Goal: Information Seeking & Learning: Learn about a topic

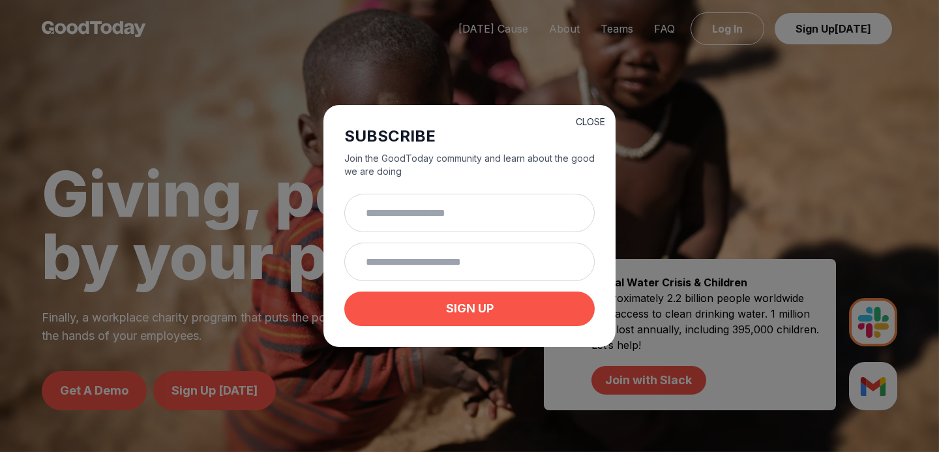
click at [590, 117] on button "CLOSE" at bounding box center [590, 121] width 29 height 13
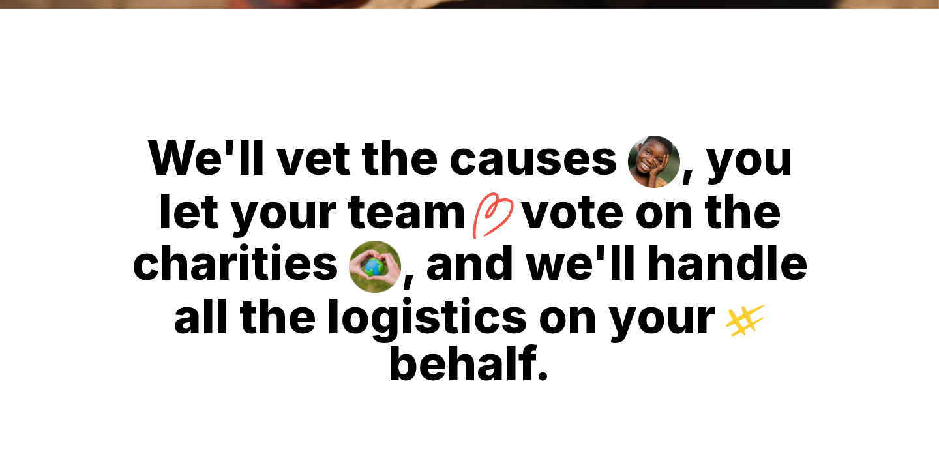
scroll to position [444, 0]
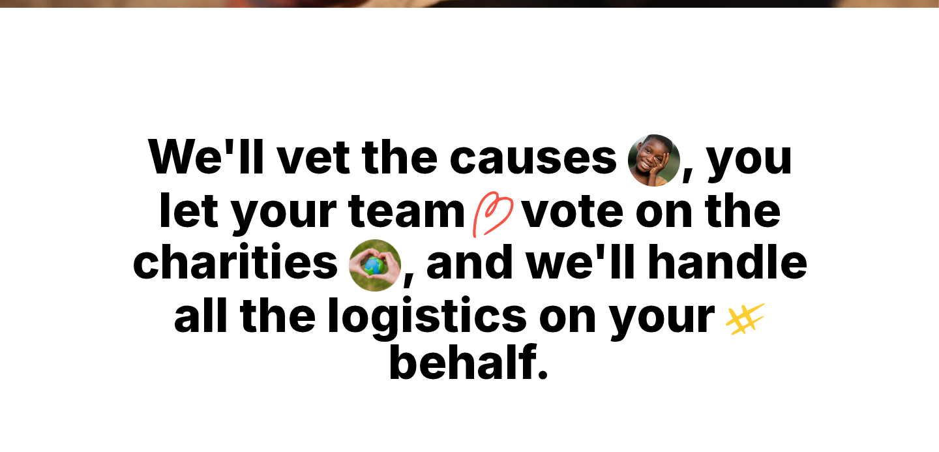
click at [590, 117] on h2 "We'll vet the causes , you let your team vote on the charities , and we'll hand…" at bounding box center [469, 259] width 939 height 503
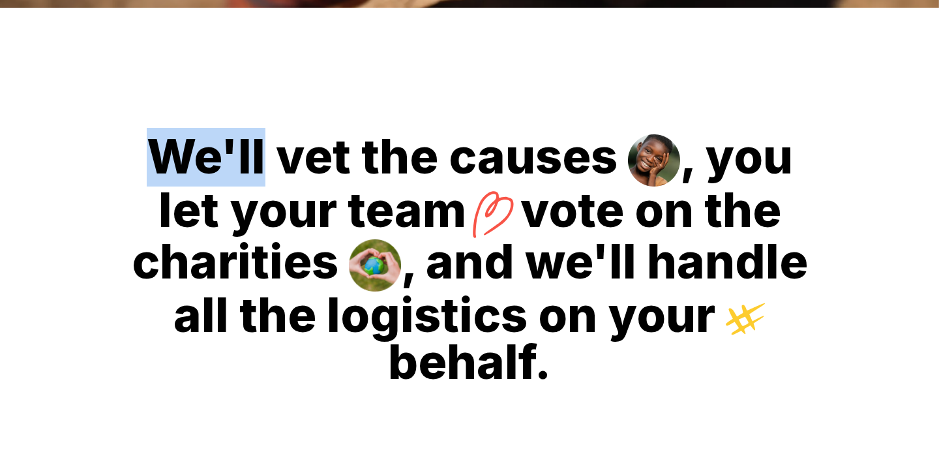
click at [590, 117] on h2 "We'll vet the causes , you let your team vote on the charities , and we'll hand…" at bounding box center [469, 259] width 939 height 503
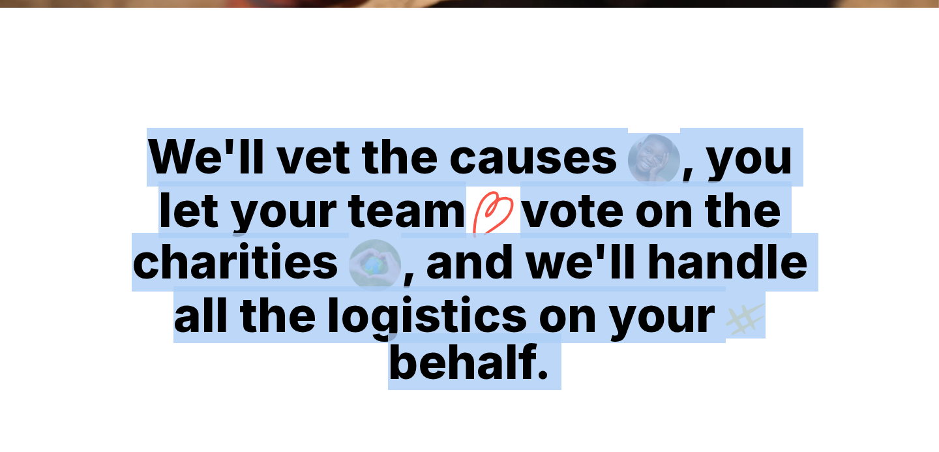
click at [565, 193] on h2 "We'll vet the causes , you let your team vote on the charities , and we'll hand…" at bounding box center [469, 259] width 939 height 503
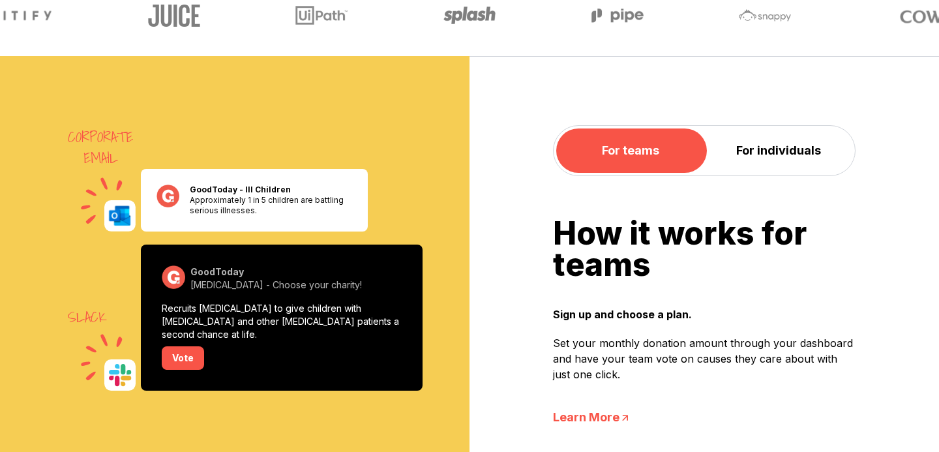
scroll to position [969, 0]
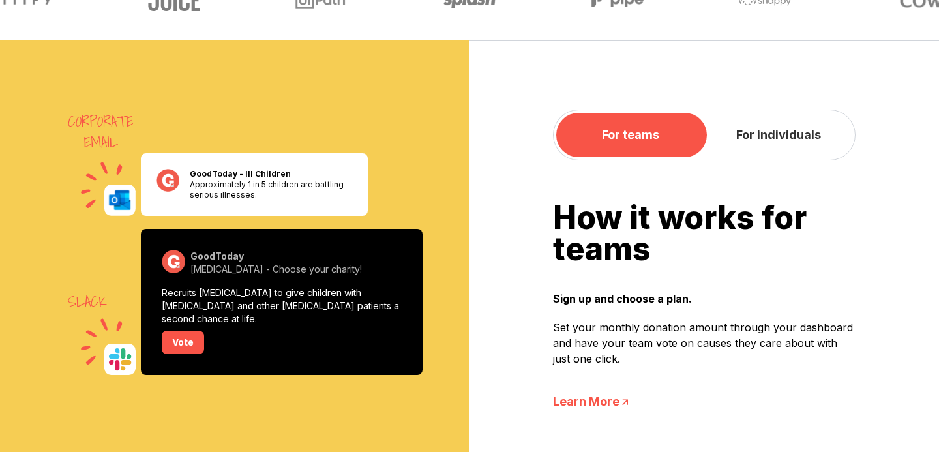
click at [795, 113] on button "For individuals" at bounding box center [778, 135] width 148 height 44
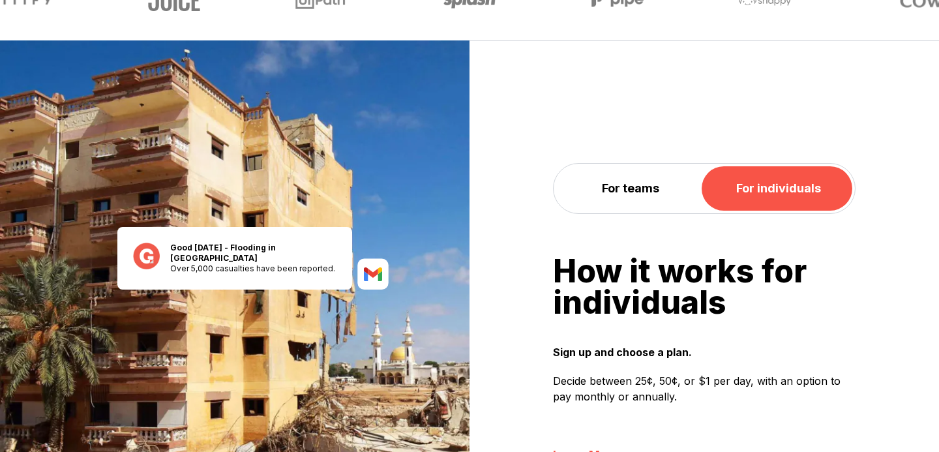
click at [655, 149] on div "For teams For individuals How it works for individuals Sign up and choose a pla…" at bounding box center [703, 319] width 469 height 559
click at [628, 209] on button "For teams" at bounding box center [630, 188] width 148 height 44
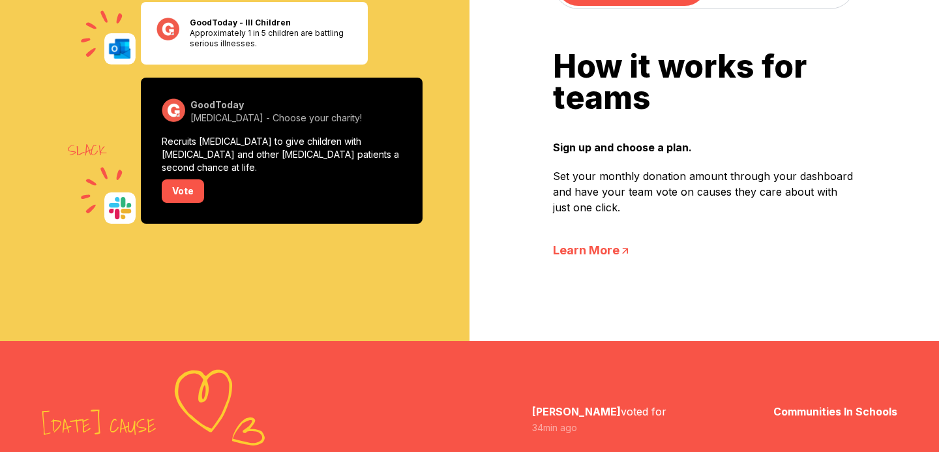
scroll to position [1119, 0]
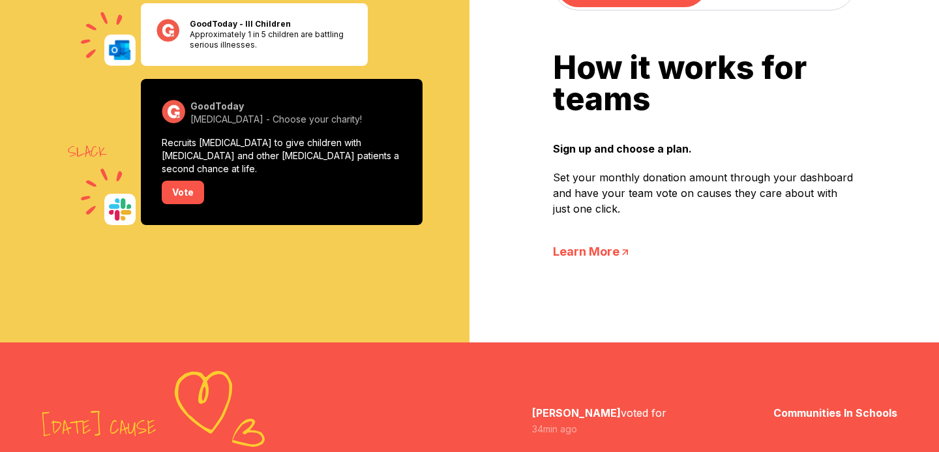
click at [628, 200] on p "Set your monthly donation amount through your dashboard and have your team vote…" at bounding box center [704, 193] width 303 height 47
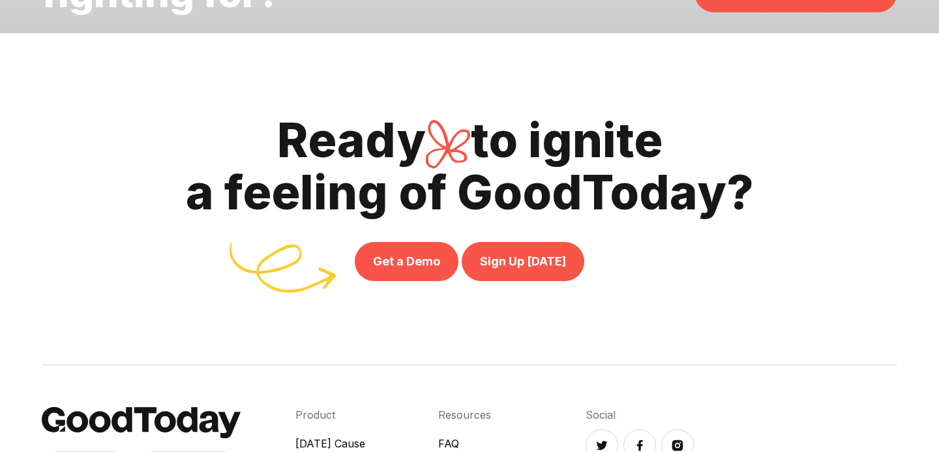
scroll to position [4483, 0]
